Goal: Obtain resource: Download file/media

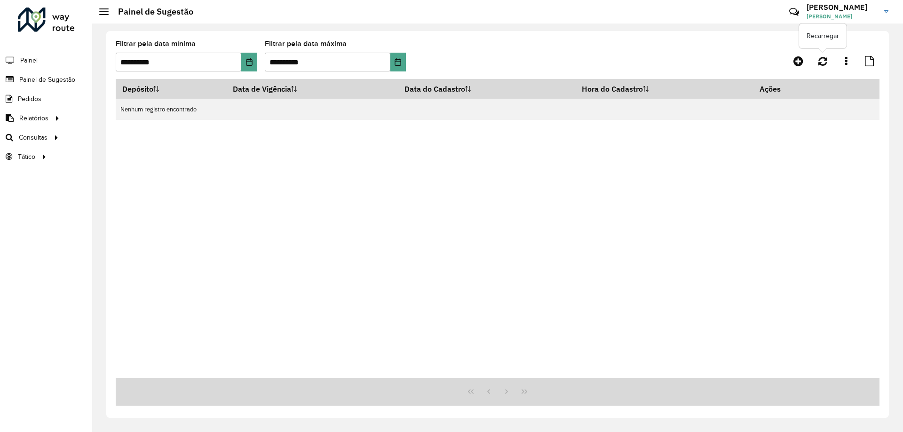
click at [818, 59] on link at bounding box center [823, 61] width 20 height 17
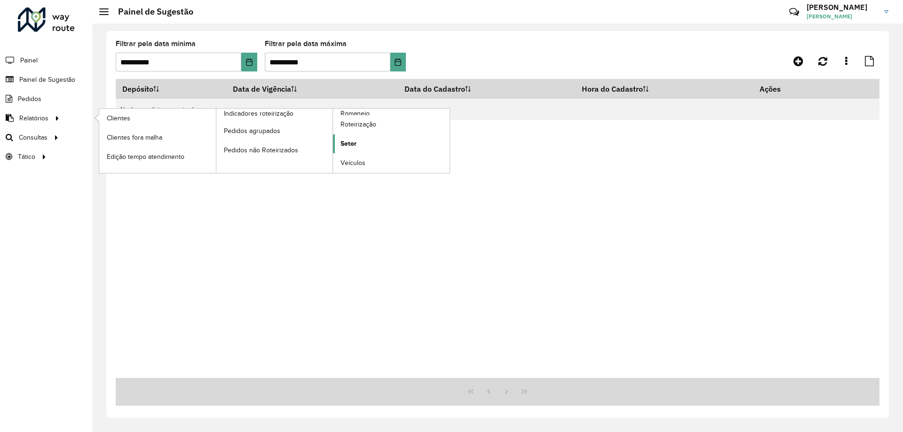
click at [356, 143] on span "Setor" at bounding box center [348, 144] width 16 height 10
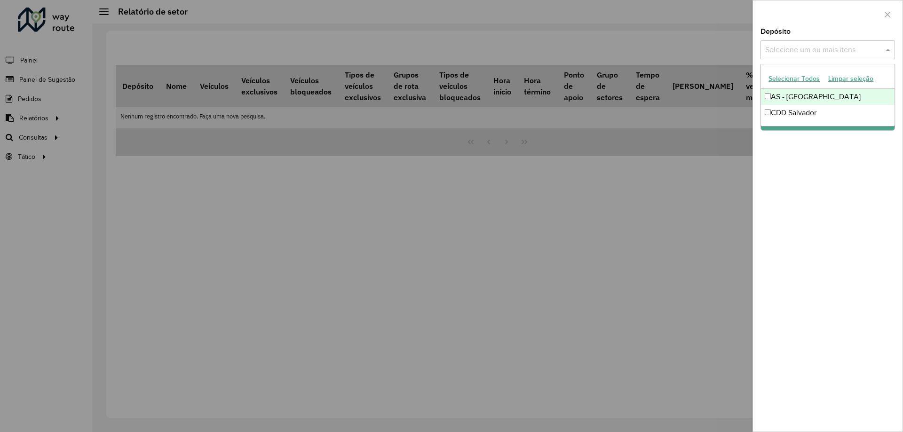
click at [778, 47] on input "text" at bounding box center [823, 50] width 120 height 11
click at [795, 108] on div "CDD Salvador" at bounding box center [828, 113] width 134 height 16
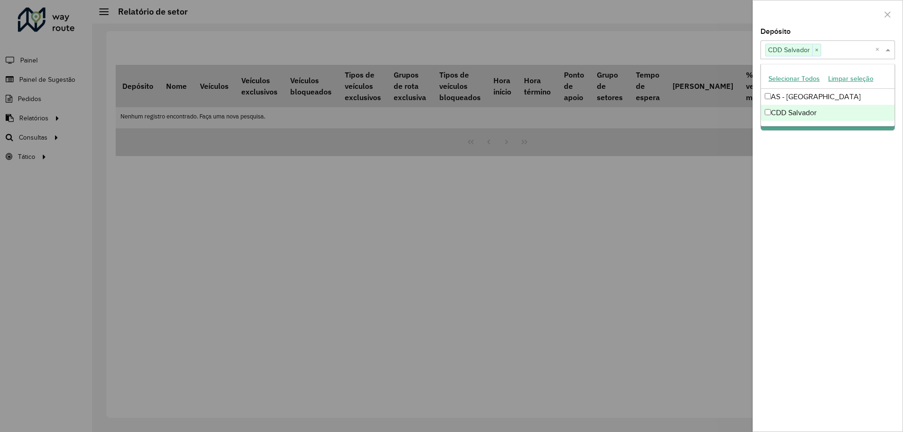
click at [817, 174] on div "Depósito Selecione um ou mais itens CDD Salvador × × Grupo de Depósito Selecion…" at bounding box center [828, 229] width 150 height 403
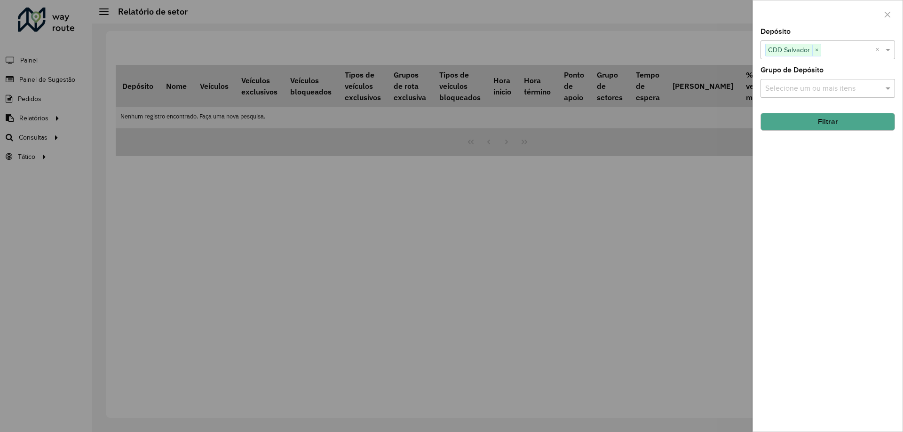
click at [809, 118] on button "Filtrar" at bounding box center [827, 122] width 134 height 18
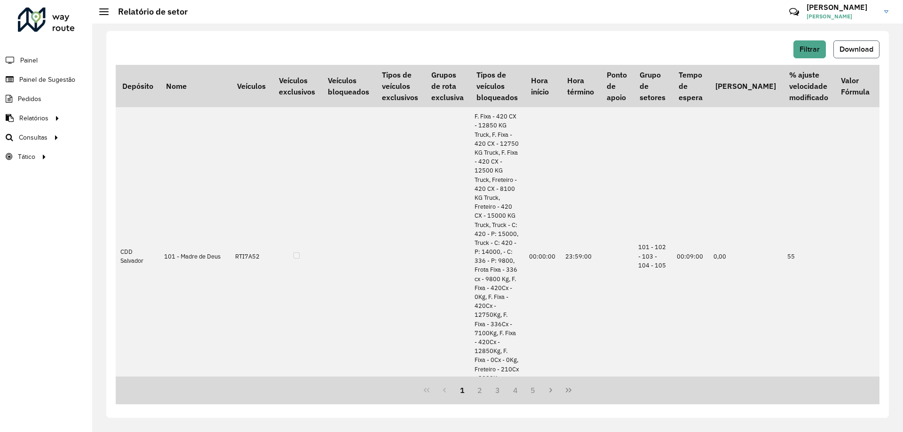
click at [871, 52] on span "Download" at bounding box center [856, 49] width 34 height 8
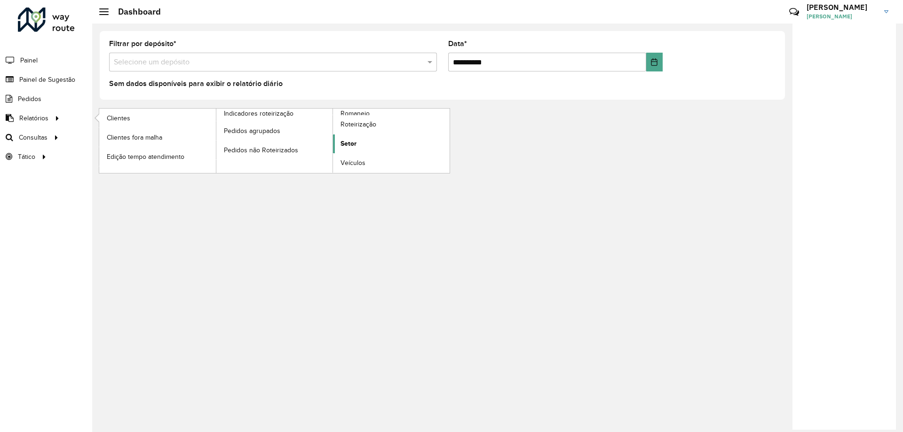
click at [358, 141] on link "Setor" at bounding box center [391, 143] width 117 height 19
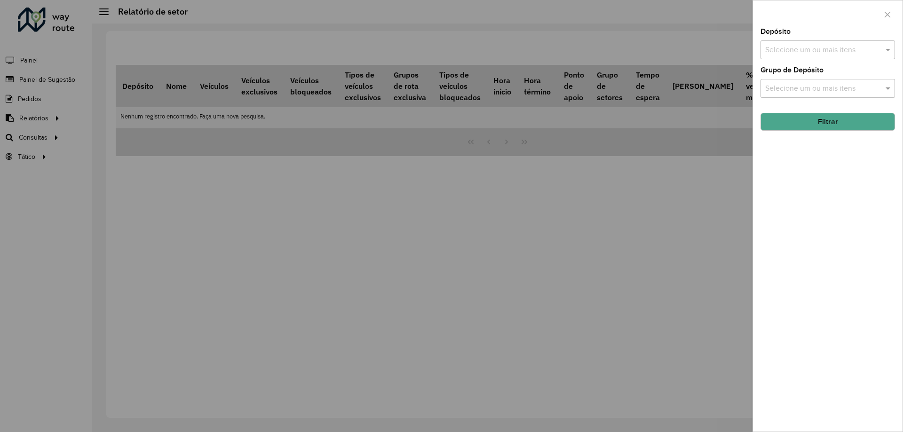
click at [830, 50] on input "text" at bounding box center [823, 50] width 120 height 11
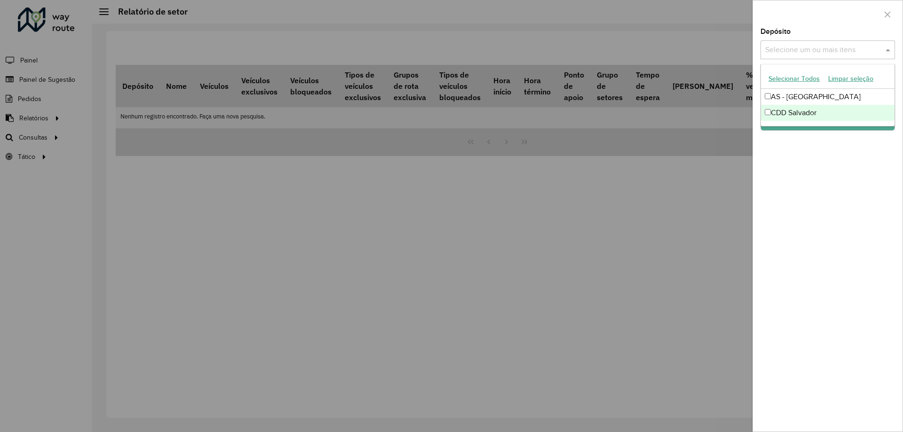
click at [808, 115] on div "CDD Salvador" at bounding box center [828, 113] width 134 height 16
click at [840, 202] on div "Depósito Selecione um ou mais itens CDD Salvador × × Grupo de Depósito Selecion…" at bounding box center [828, 229] width 150 height 403
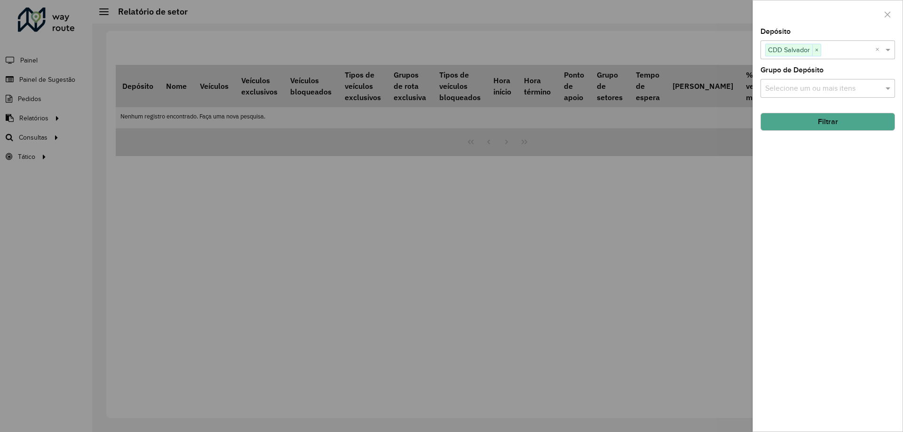
click at [828, 111] on hb-field-button "Filtrar" at bounding box center [827, 117] width 134 height 25
click at [834, 119] on button "Filtrar" at bounding box center [827, 122] width 134 height 18
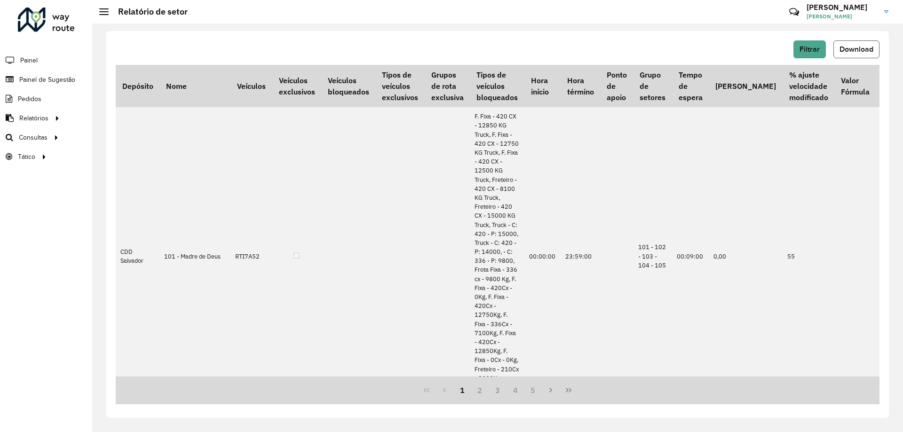
click at [848, 47] on span "Download" at bounding box center [856, 49] width 34 height 8
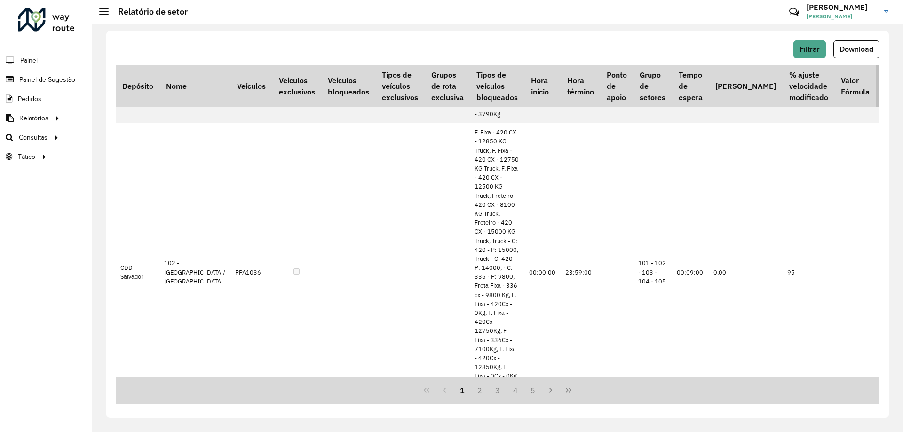
scroll to position [47, 0]
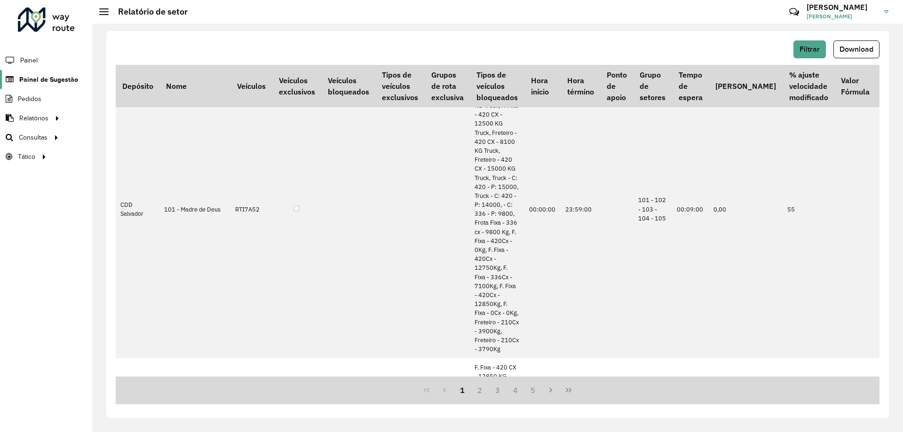
click at [45, 77] on span "Painel de Sugestão" at bounding box center [48, 80] width 59 height 10
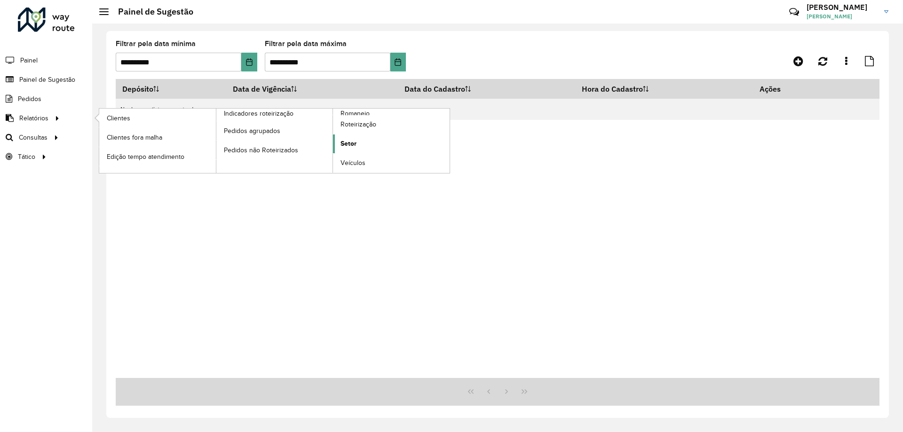
click at [362, 147] on link "Setor" at bounding box center [391, 143] width 117 height 19
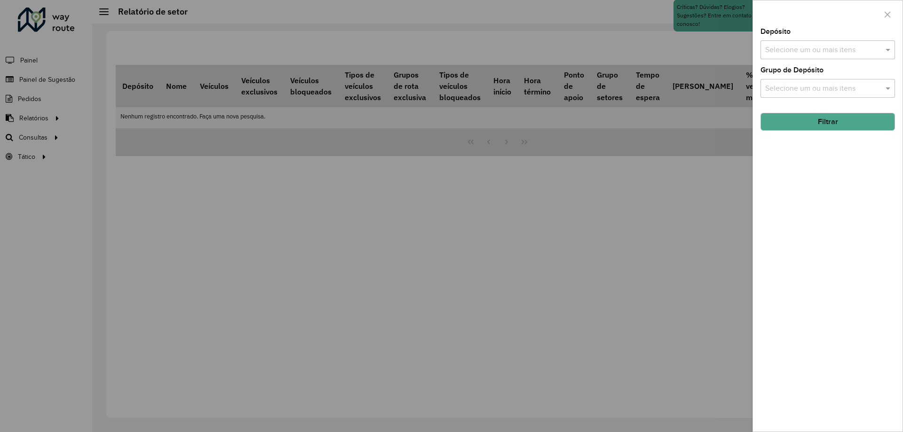
click at [783, 41] on div "Selecione um ou mais itens" at bounding box center [827, 49] width 134 height 19
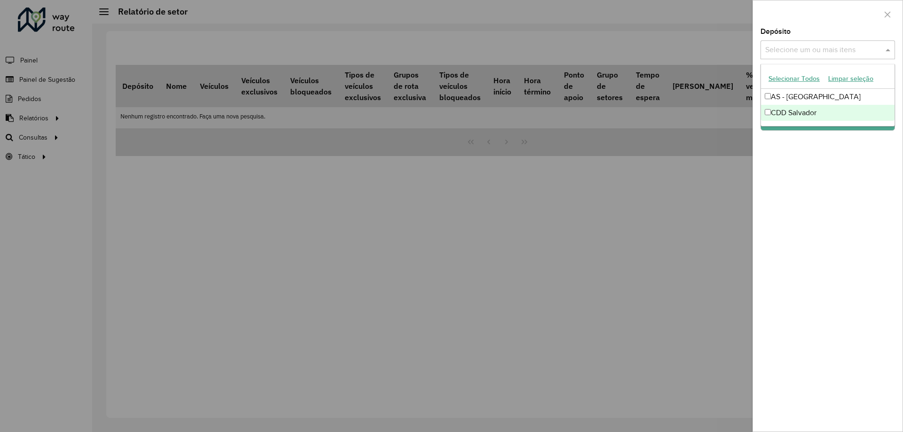
click at [778, 115] on div "CDD Salvador" at bounding box center [828, 113] width 134 height 16
click at [812, 199] on div "Depósito Selecione um ou mais itens CDD Salvador × × Grupo de Depósito Selecion…" at bounding box center [828, 229] width 150 height 403
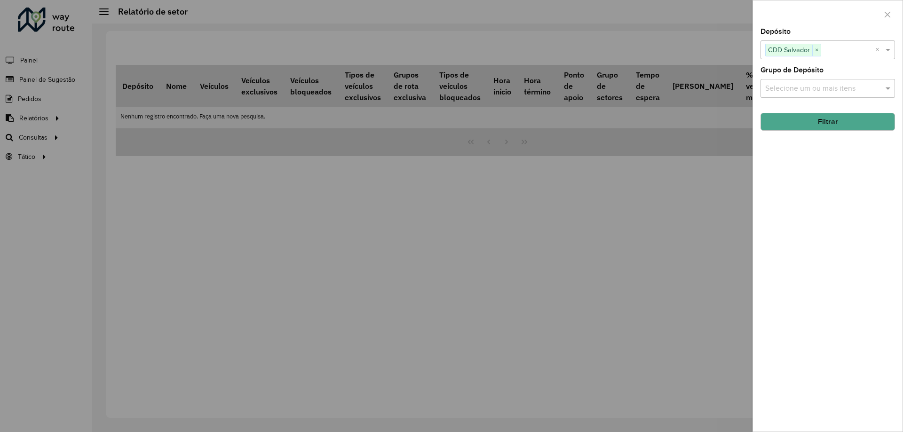
click at [798, 124] on button "Filtrar" at bounding box center [827, 122] width 134 height 18
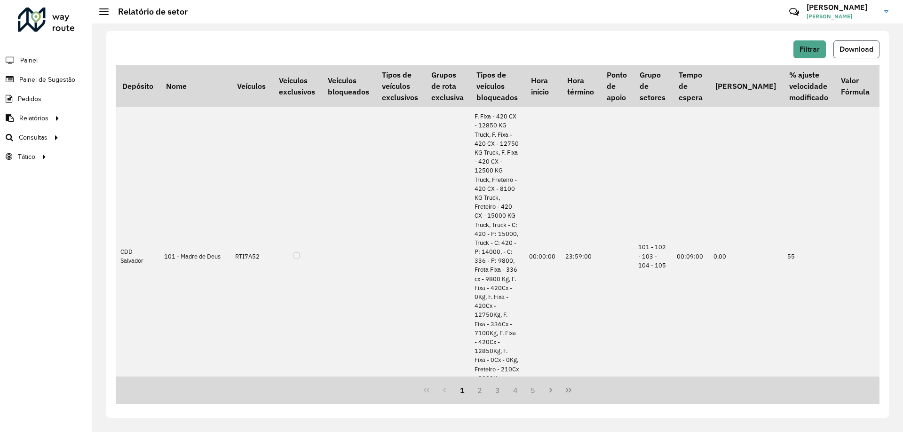
click at [870, 45] on button "Download" at bounding box center [856, 49] width 46 height 18
click at [871, 44] on button "Download" at bounding box center [856, 49] width 46 height 18
click at [849, 50] on span "Download" at bounding box center [856, 49] width 34 height 8
